Goal: Task Accomplishment & Management: Manage account settings

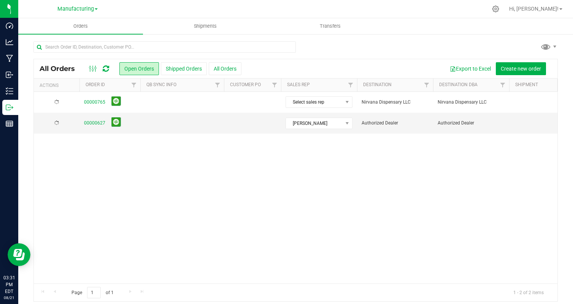
click at [172, 251] on div "00000765 Select sales rep Nirvana Dispensary LLC Nirvana Dispensary LLC 9 Creat…" at bounding box center [295, 188] width 523 height 192
click at [172, 251] on div "Action Action Cancel order Change facility Clone order Edit order Mark as fully…" at bounding box center [295, 188] width 523 height 192
click at [127, 238] on div "Action Action Cancel order Change facility Clone order Edit order Mark as fully…" at bounding box center [295, 188] width 523 height 192
click at [126, 226] on div "Action Action Cancel order Change facility Clone order Edit order Mark as fully…" at bounding box center [295, 188] width 523 height 192
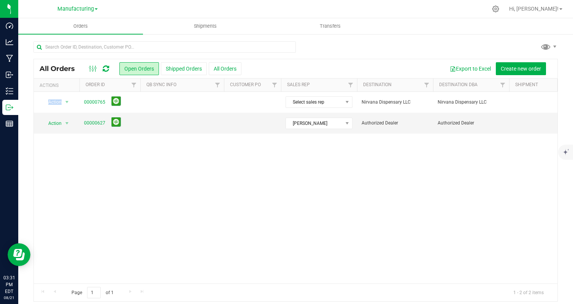
click at [126, 226] on div "Action Action Cancel order Change facility Clone order Edit order Mark as fully…" at bounding box center [295, 188] width 523 height 192
click at [121, 203] on div "Action Action Cancel order Change facility Clone order Edit order Mark as fully…" at bounding box center [295, 188] width 523 height 192
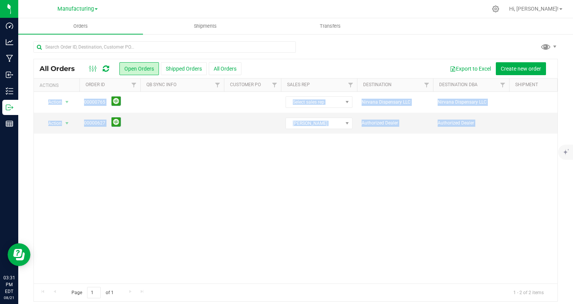
click at [121, 203] on div "Action Action Cancel order Change facility Clone order Edit order Mark as fully…" at bounding box center [295, 188] width 523 height 192
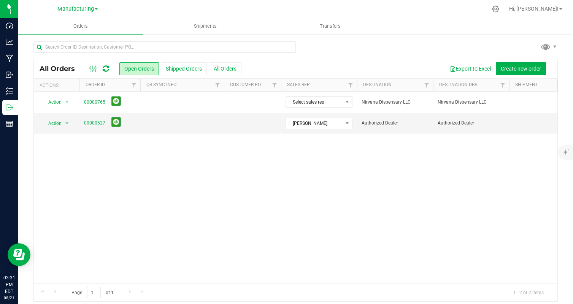
click at [74, 13] on div "Manufacturing" at bounding box center [77, 9] width 111 height 12
click at [74, 13] on div "Manufacturing" at bounding box center [77, 8] width 40 height 9
click at [74, 8] on span "Manufacturing" at bounding box center [75, 9] width 36 height 7
click at [78, 23] on link "Cultivation" at bounding box center [77, 27] width 111 height 10
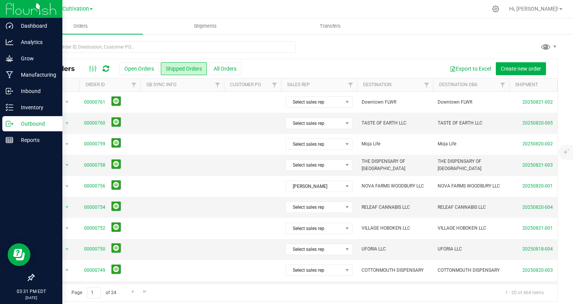
click at [14, 10] on img at bounding box center [31, 9] width 51 height 18
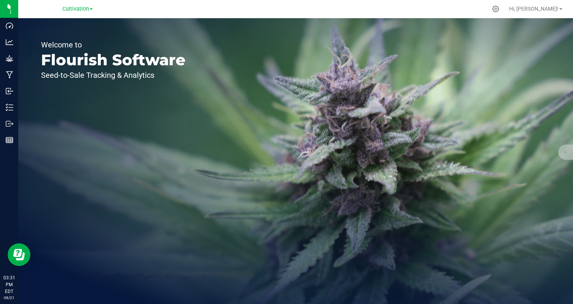
click at [134, 12] on div "Cultivation Cultivation Manufacturing" at bounding box center [79, 9] width 114 height 15
click at [89, 8] on link "Cultivation" at bounding box center [77, 8] width 30 height 7
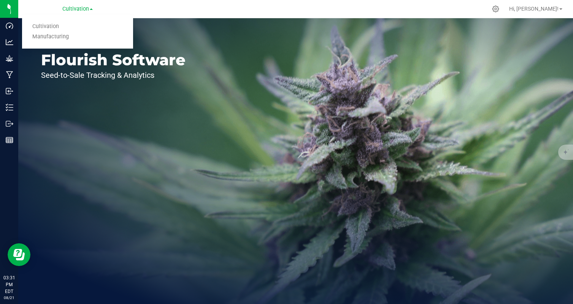
click at [89, 8] on link "Cultivation" at bounding box center [77, 8] width 30 height 7
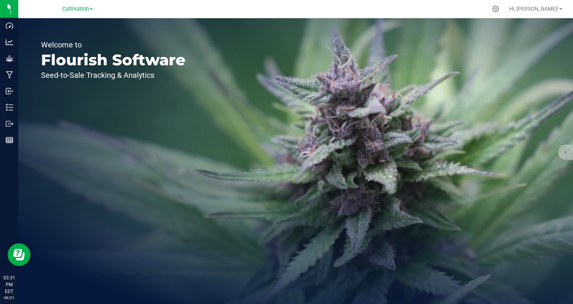
click at [119, 8] on div "Cultivation Cultivation Manufacturing" at bounding box center [77, 9] width 111 height 12
click at [89, 8] on span "Cultivation" at bounding box center [75, 9] width 27 height 7
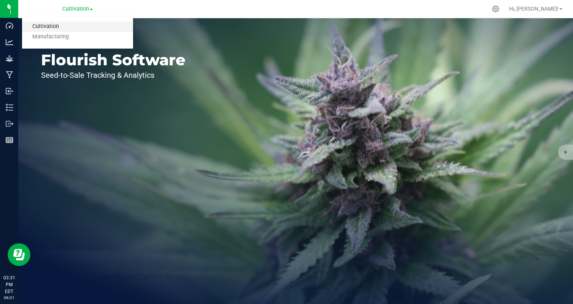
click at [81, 22] on link "Cultivation" at bounding box center [77, 27] width 111 height 10
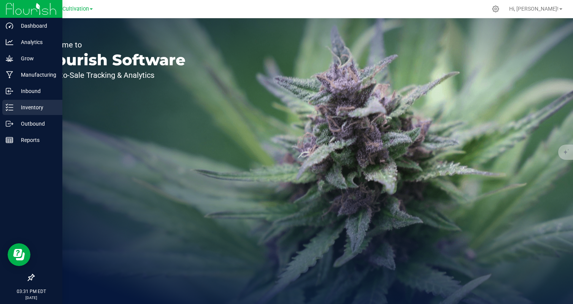
click at [15, 111] on p "Inventory" at bounding box center [36, 107] width 46 height 9
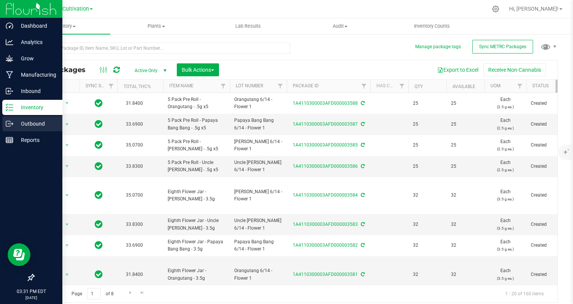
click at [22, 120] on p "Outbound" at bounding box center [36, 123] width 46 height 9
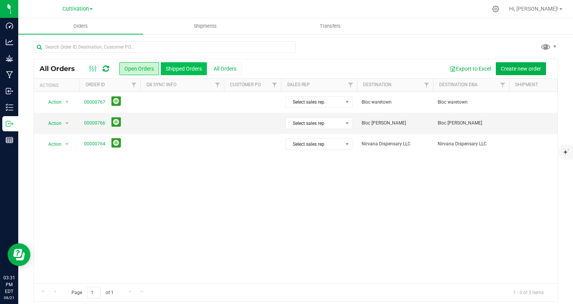
click at [192, 67] on button "Shipped Orders" at bounding box center [184, 68] width 46 height 13
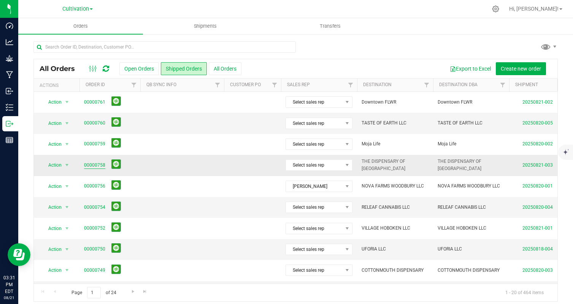
click at [102, 166] on link "00000758" at bounding box center [94, 165] width 21 height 7
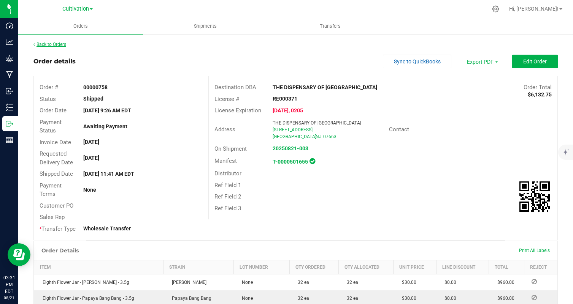
click at [52, 46] on link "Back to Orders" at bounding box center [49, 44] width 33 height 5
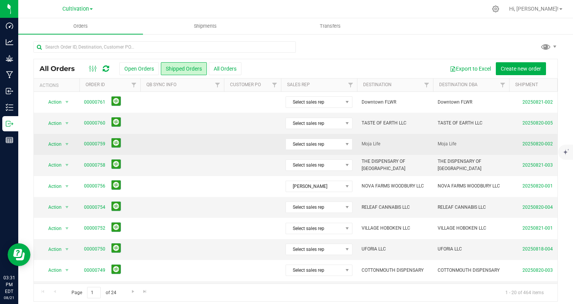
click at [195, 154] on td at bounding box center [182, 144] width 84 height 21
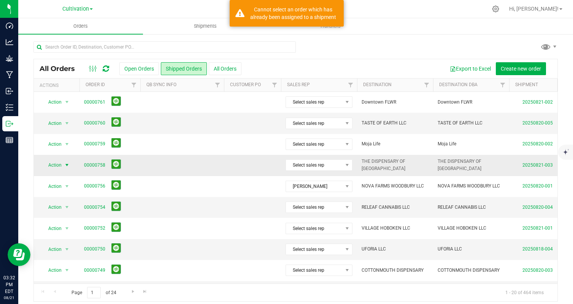
click at [57, 165] on span "Action" at bounding box center [51, 165] width 21 height 11
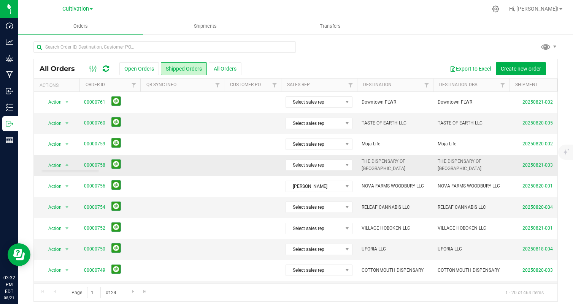
click at [168, 175] on td at bounding box center [182, 165] width 84 height 21
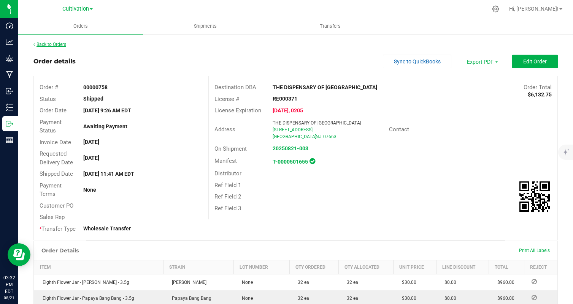
click at [57, 45] on link "Back to Orders" at bounding box center [49, 44] width 33 height 5
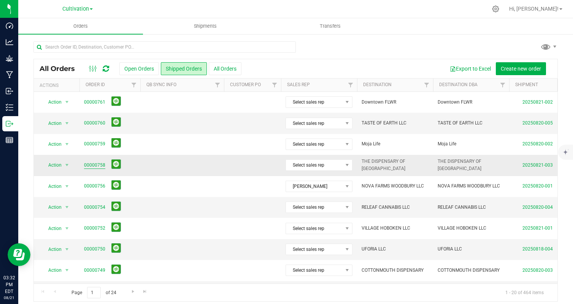
click at [96, 165] on link "00000758" at bounding box center [94, 165] width 21 height 7
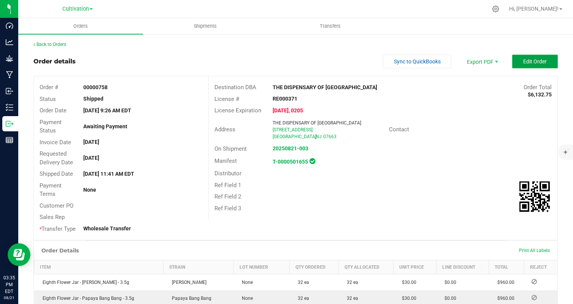
click at [539, 60] on span "Edit Order" at bounding box center [535, 62] width 24 height 6
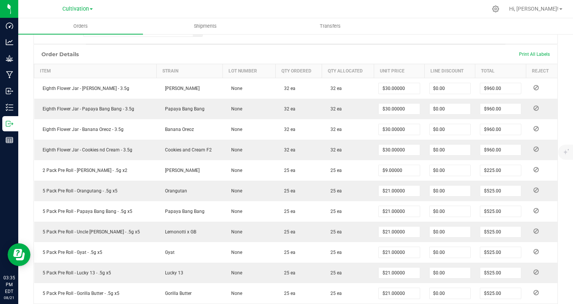
scroll to position [210, 0]
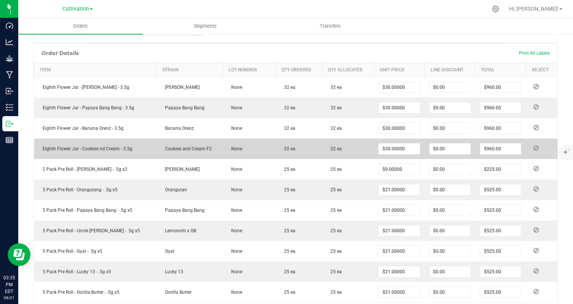
click at [538, 150] on icon at bounding box center [535, 148] width 5 height 5
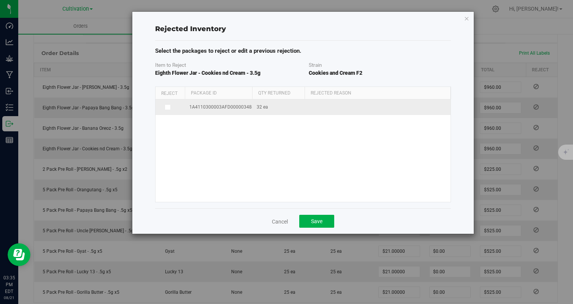
click at [321, 106] on td at bounding box center [377, 108] width 146 height 16
click at [169, 110] on span at bounding box center [168, 108] width 6 height 6
click at [0, 0] on input "checkbox" at bounding box center [0, 0] width 0 height 0
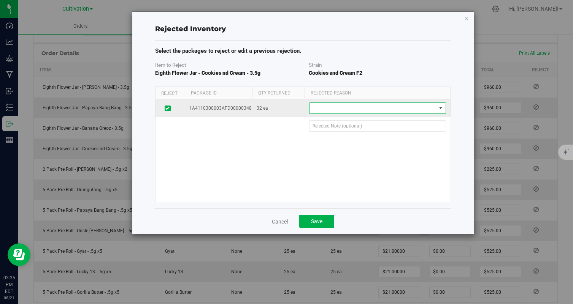
click at [348, 112] on span at bounding box center [372, 108] width 127 height 11
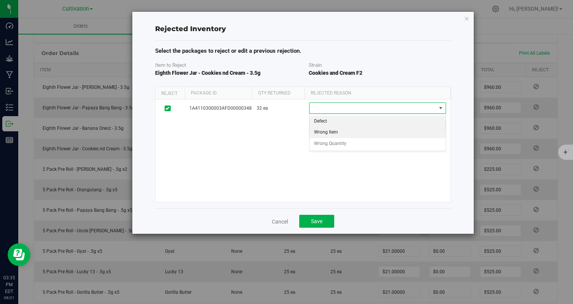
click at [349, 130] on li "Wrong Item" at bounding box center [377, 132] width 136 height 11
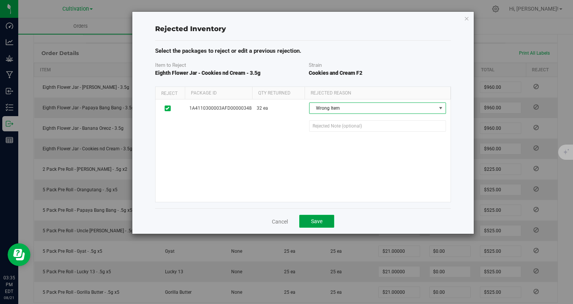
click at [328, 220] on button "Save" at bounding box center [316, 221] width 35 height 13
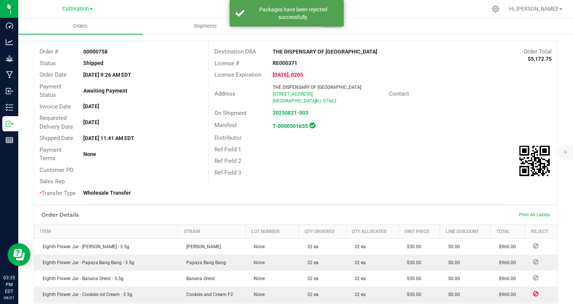
scroll to position [0, 0]
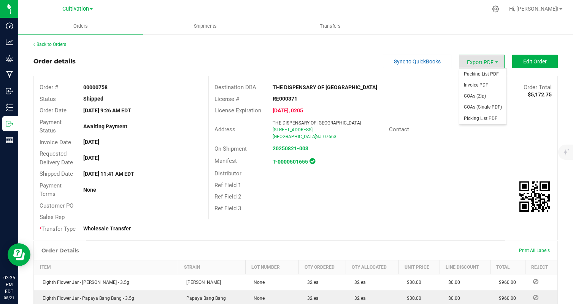
click at [495, 65] on span "Export PDF" at bounding box center [482, 62] width 46 height 14
click at [491, 82] on span "Invoice PDF" at bounding box center [482, 85] width 47 height 11
